Goal: Task Accomplishment & Management: Manage account settings

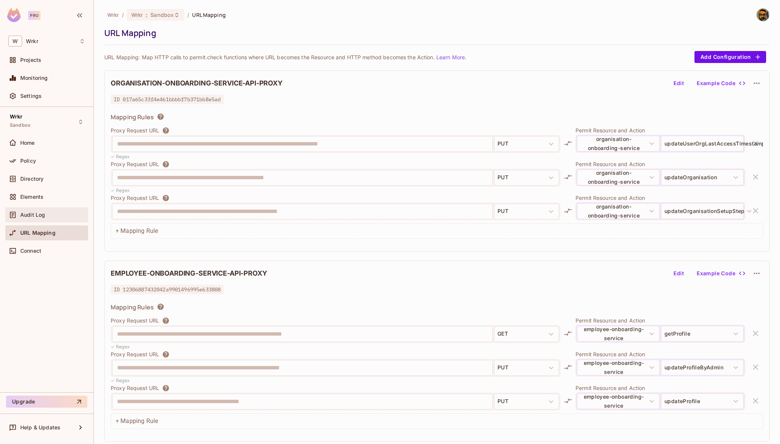
scroll to position [1713, 0]
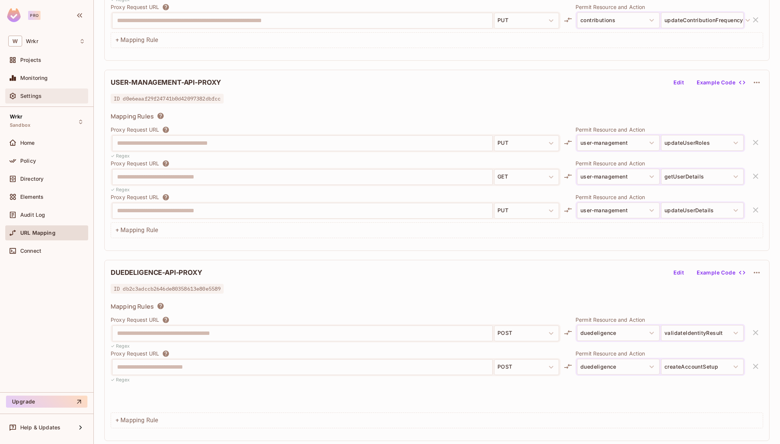
click at [47, 95] on div "Settings" at bounding box center [52, 96] width 65 height 6
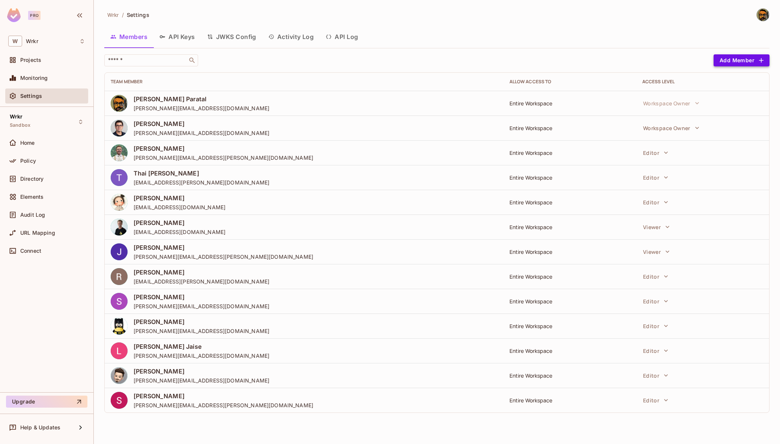
click at [725, 63] on button "Add Member" at bounding box center [742, 60] width 56 height 12
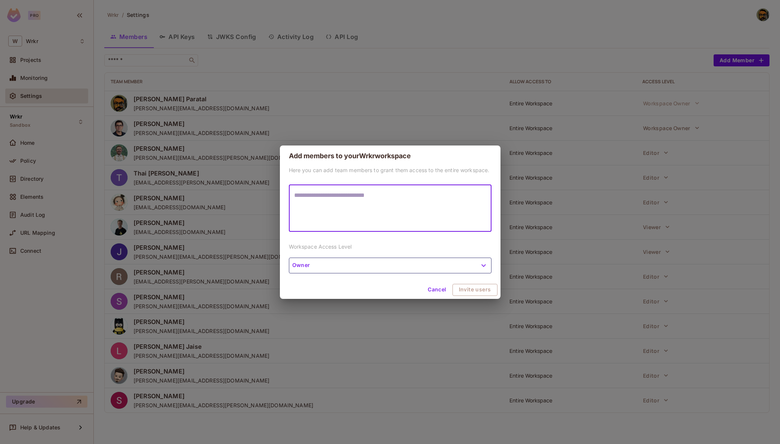
click at [350, 183] on div "Here you can add team members to grant them access to the entire workspace. * ​…" at bounding box center [390, 224] width 221 height 114
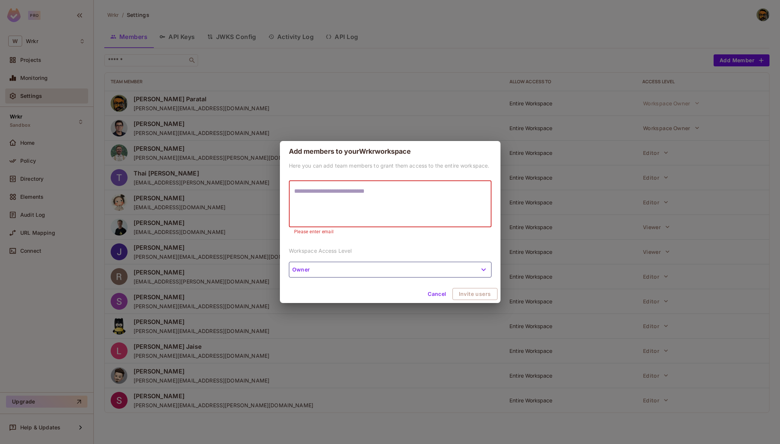
click at [368, 219] on textarea at bounding box center [390, 204] width 192 height 35
paste textarea "**********"
type textarea "**********"
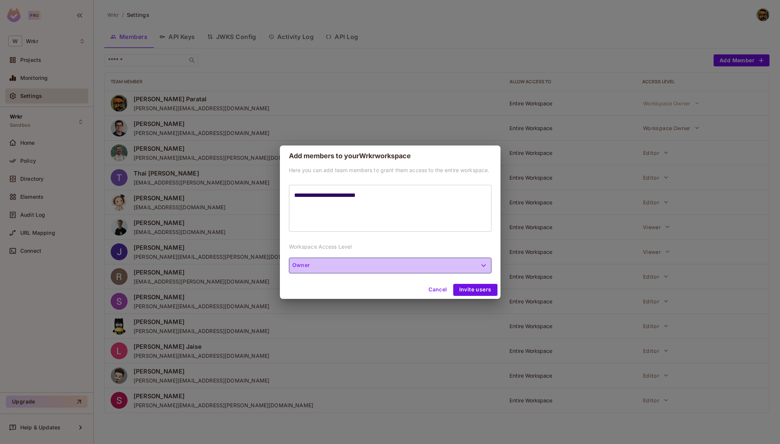
click at [357, 271] on button "Owner" at bounding box center [390, 266] width 203 height 16
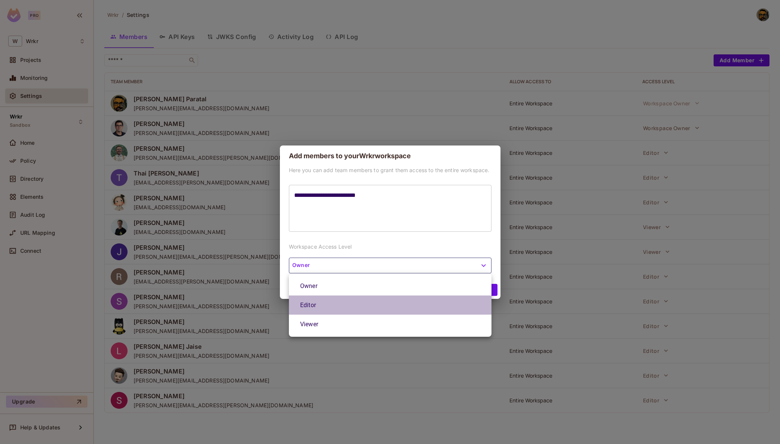
click at [341, 302] on li "Editor" at bounding box center [390, 305] width 203 height 19
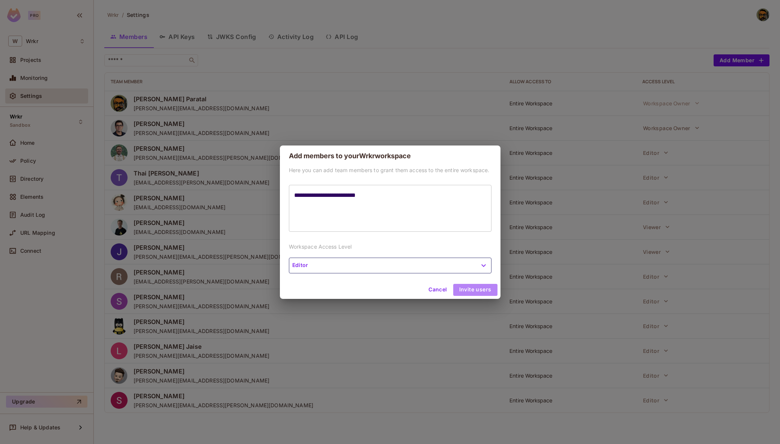
click at [480, 291] on button "Invite users" at bounding box center [475, 290] width 44 height 12
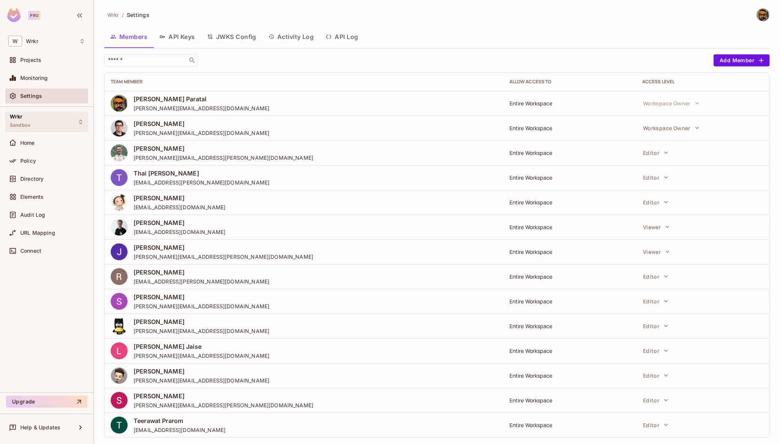
click at [50, 119] on div "Wrkr Sandbox" at bounding box center [46, 121] width 83 height 21
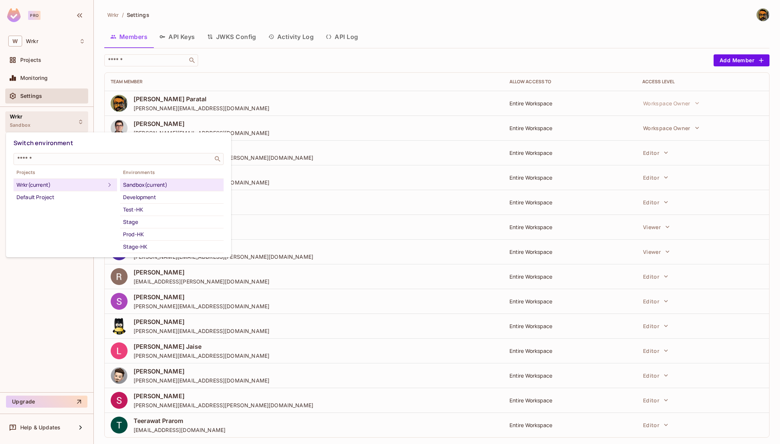
click at [56, 281] on div at bounding box center [390, 222] width 780 height 444
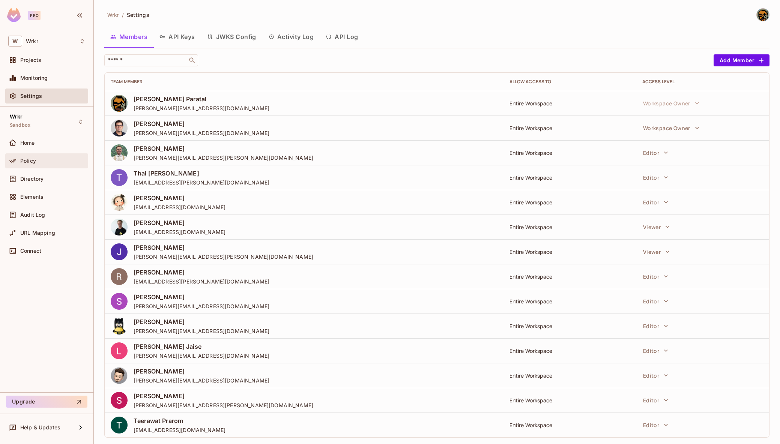
click at [44, 167] on div "Policy" at bounding box center [46, 160] width 83 height 15
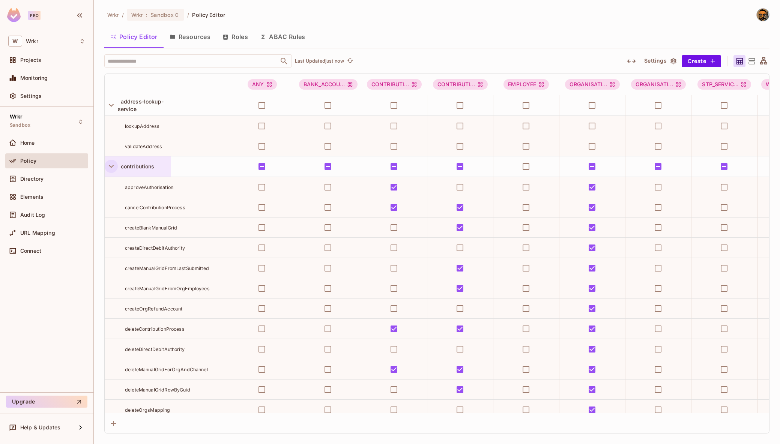
click at [113, 169] on icon "button" at bounding box center [111, 166] width 10 height 10
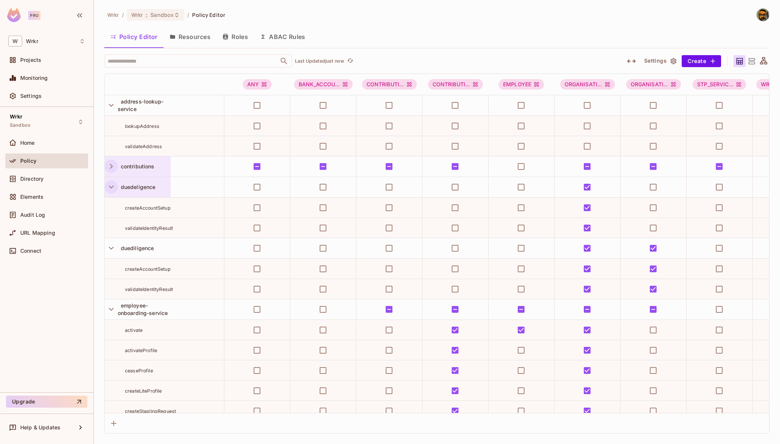
click at [108, 189] on icon "button" at bounding box center [111, 187] width 10 height 10
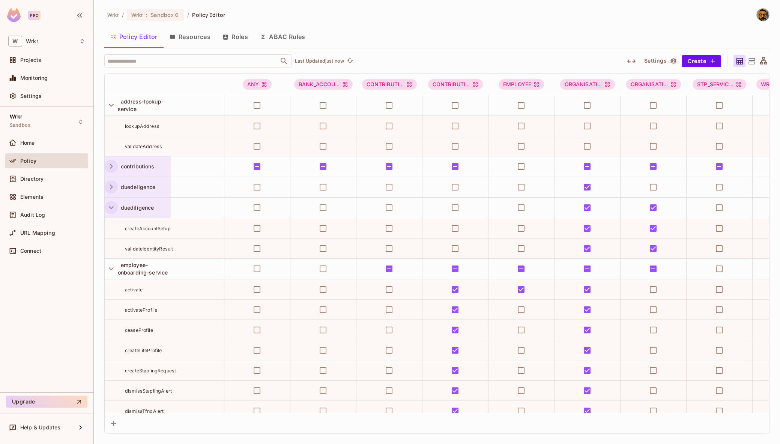
click at [110, 210] on icon "button" at bounding box center [111, 208] width 10 height 10
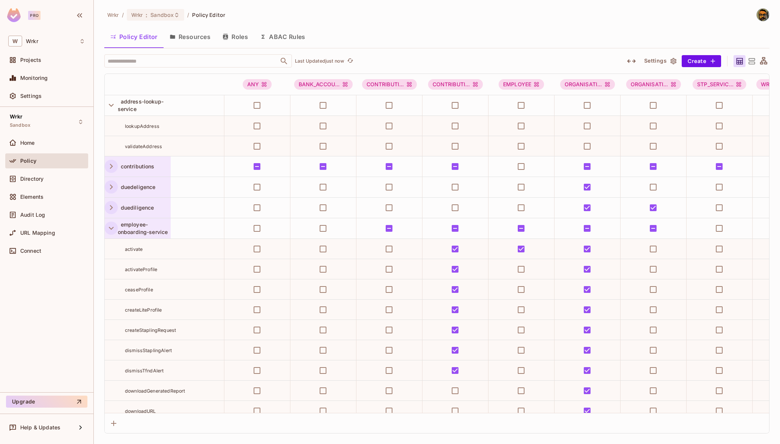
click at [109, 227] on icon "button" at bounding box center [111, 228] width 10 height 10
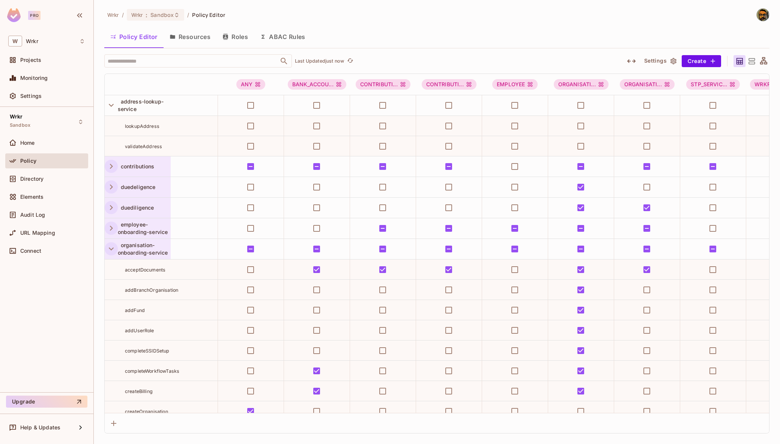
click at [110, 249] on icon "button" at bounding box center [111, 249] width 5 height 3
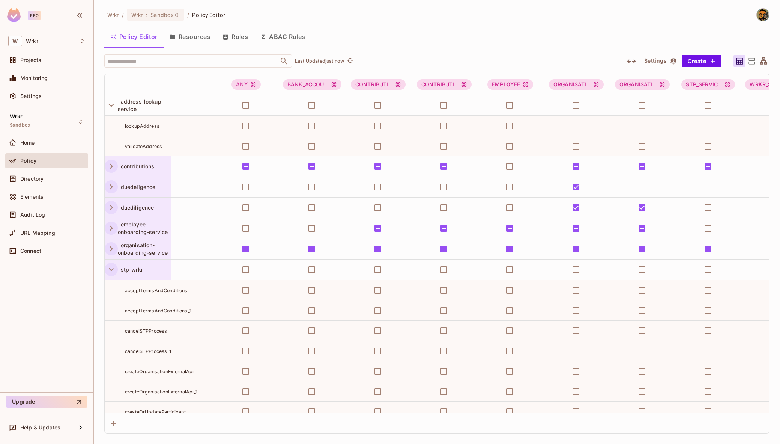
click at [113, 270] on icon "button" at bounding box center [111, 269] width 10 height 10
click at [113, 284] on button "button" at bounding box center [111, 290] width 13 height 13
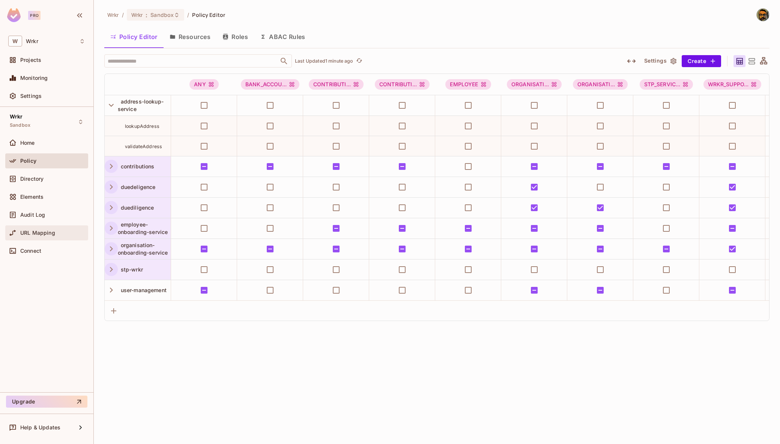
click at [41, 233] on span "URL Mapping" at bounding box center [37, 233] width 35 height 6
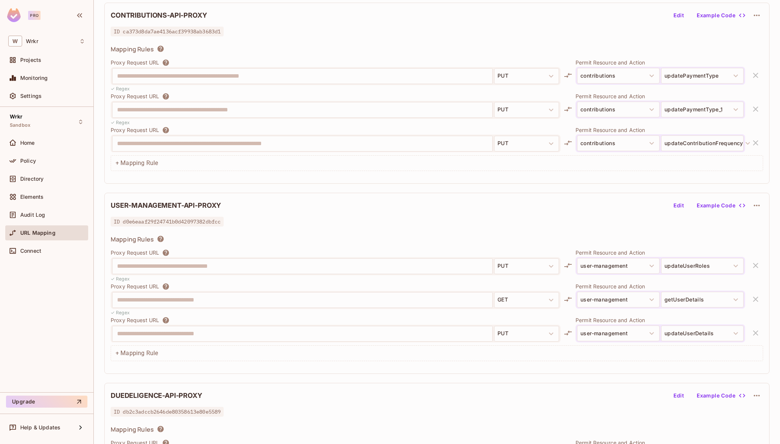
scroll to position [1713, 0]
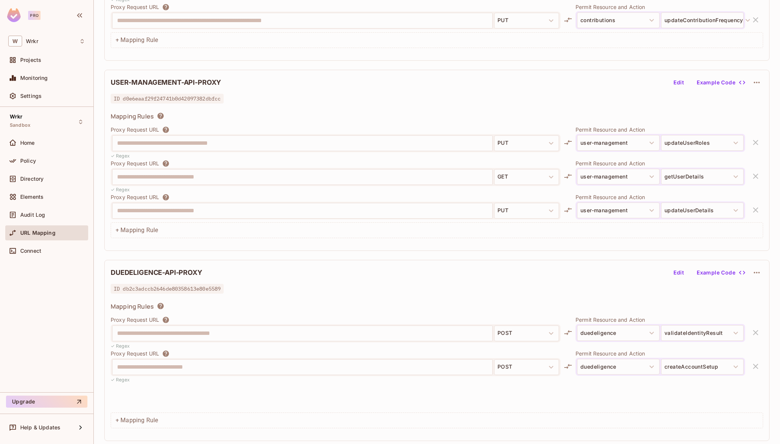
click at [131, 276] on h2 "DUEDELIGENCE-API-PROXY" at bounding box center [157, 272] width 92 height 9
copy h2 "DUEDELIGENCE"
click at [757, 272] on icon "button" at bounding box center [756, 272] width 9 height 9
click at [754, 287] on div "Delete" at bounding box center [757, 291] width 17 height 8
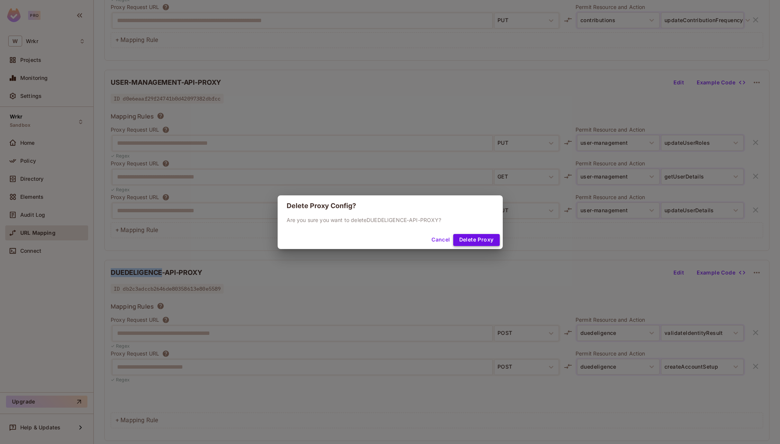
click at [479, 237] on button "Delete Proxy" at bounding box center [476, 240] width 47 height 12
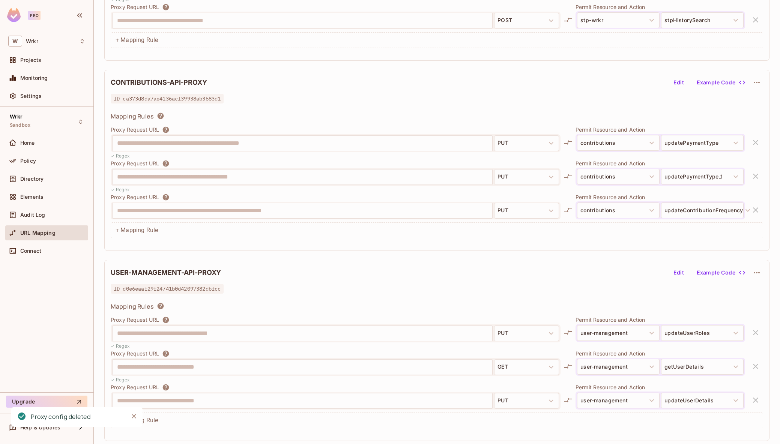
scroll to position [1522, 0]
click at [25, 160] on span "Policy" at bounding box center [28, 161] width 16 height 6
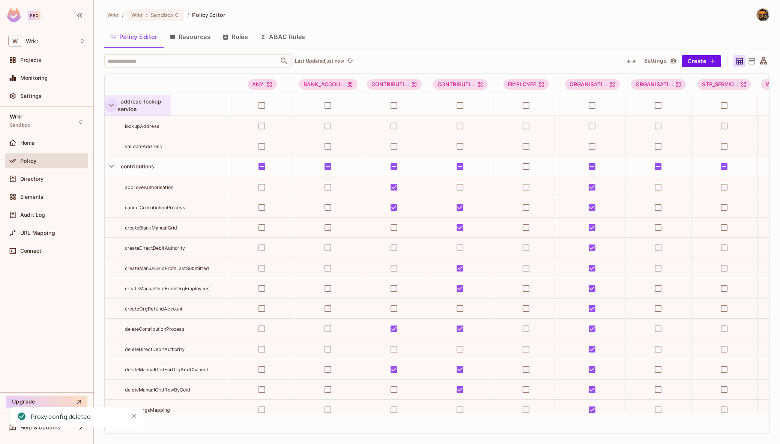
click at [113, 102] on icon "button" at bounding box center [111, 105] width 10 height 10
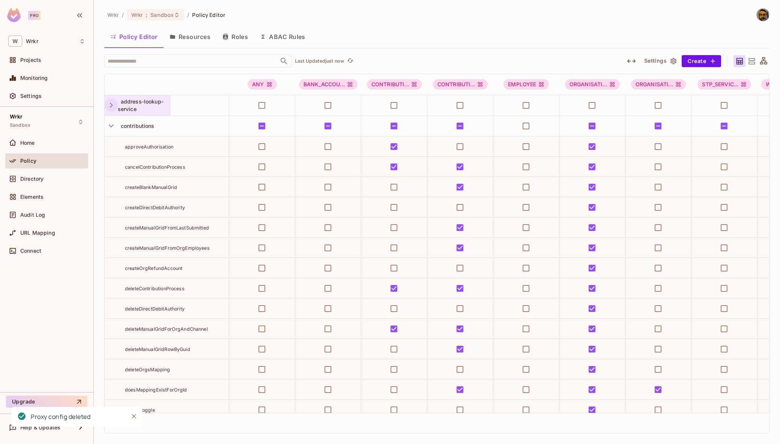
click at [187, 40] on button "Resources" at bounding box center [190, 36] width 53 height 19
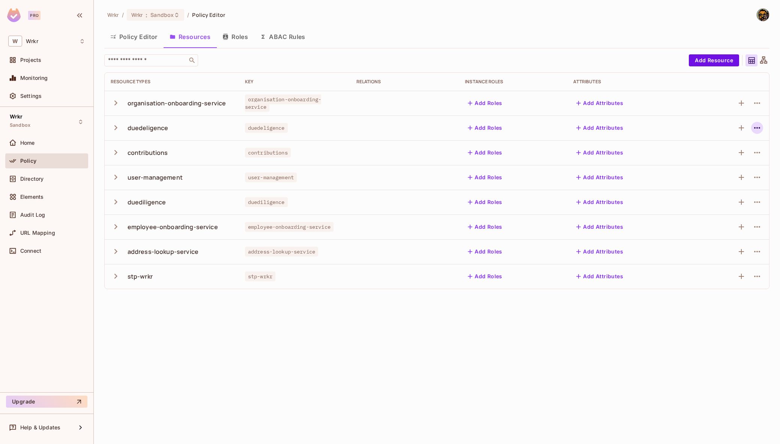
click at [757, 131] on icon "button" at bounding box center [757, 127] width 9 height 9
click at [717, 171] on div "Delete Resource" at bounding box center [728, 174] width 42 height 8
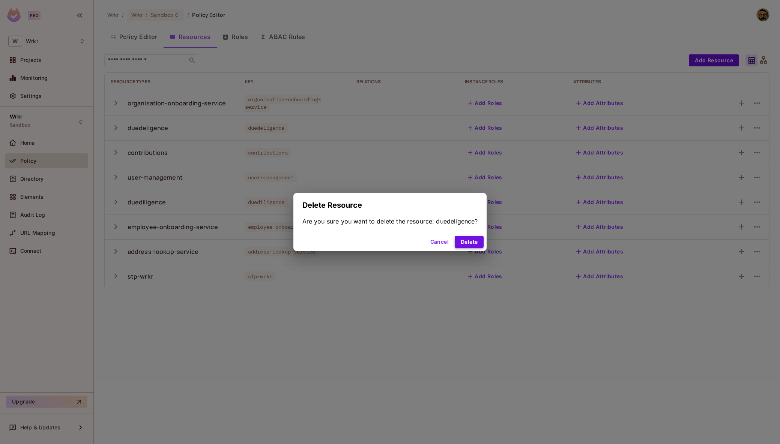
click at [464, 240] on button "Delete" at bounding box center [469, 242] width 29 height 12
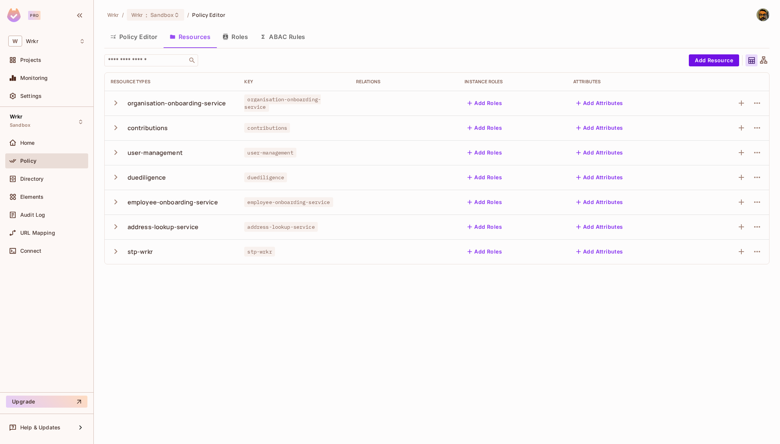
click at [128, 35] on button "Policy Editor" at bounding box center [133, 36] width 59 height 19
